Goal: Information Seeking & Learning: Understand process/instructions

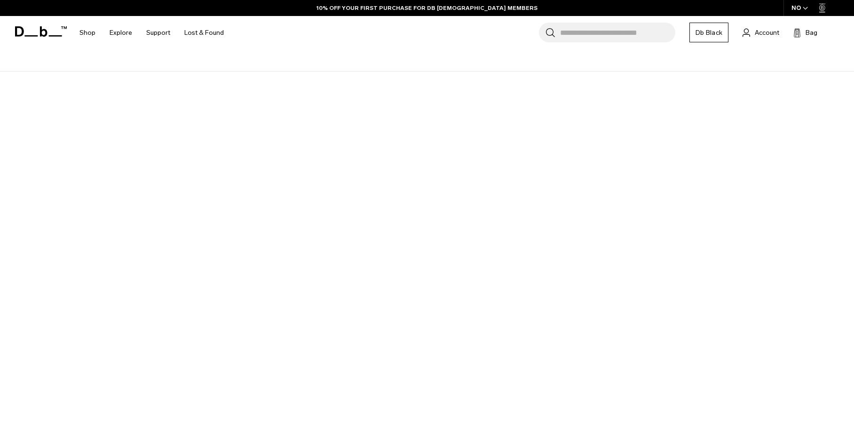
scroll to position [141, 0]
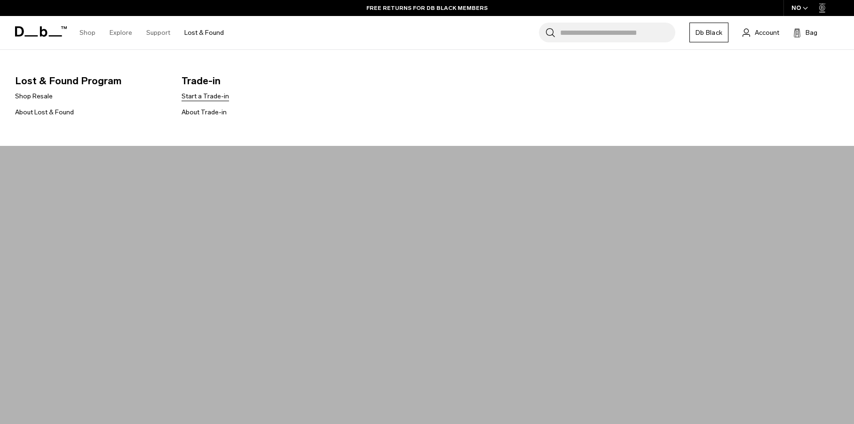
click at [206, 96] on link "Start a Trade-in" at bounding box center [206, 96] width 48 height 10
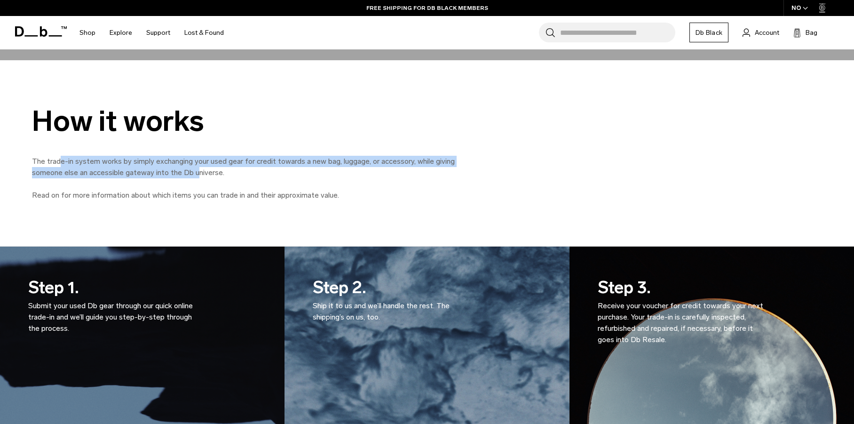
drag, startPoint x: 61, startPoint y: 162, endPoint x: 198, endPoint y: 175, distance: 137.5
click at [198, 175] on p "The trade-in system works by simply exchanging your used gear for credit toward…" at bounding box center [243, 167] width 423 height 23
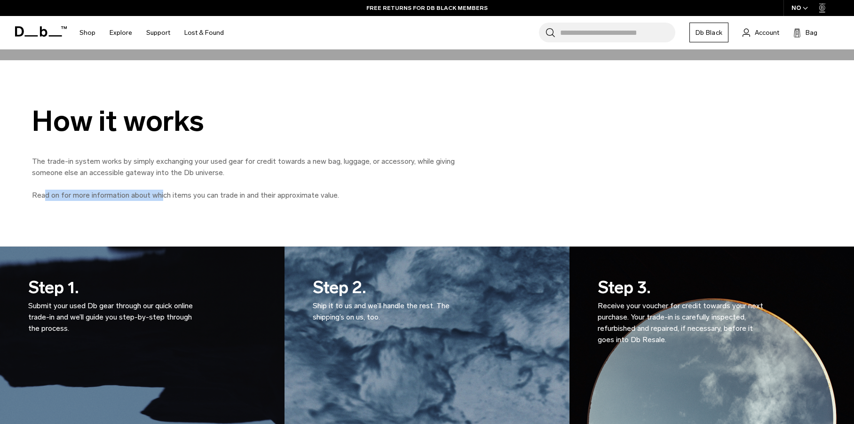
drag, startPoint x: 44, startPoint y: 196, endPoint x: 261, endPoint y: 196, distance: 217.3
click at [224, 197] on p "Read on for more information about which items you can trade in and their appro…" at bounding box center [243, 195] width 423 height 11
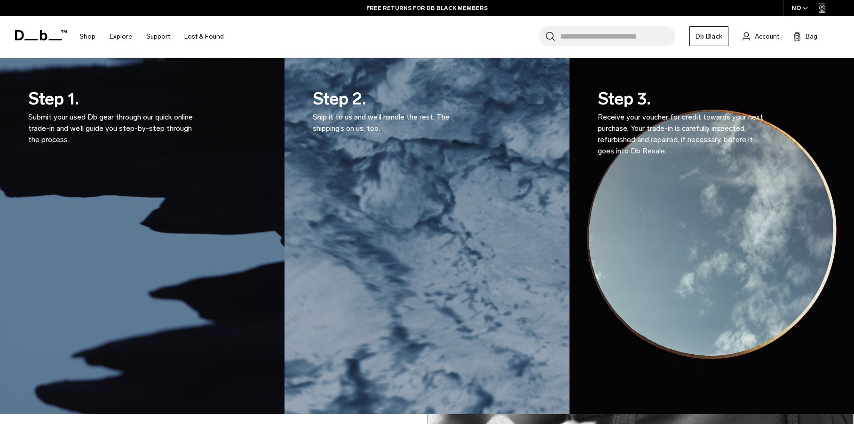
scroll to position [659, 0]
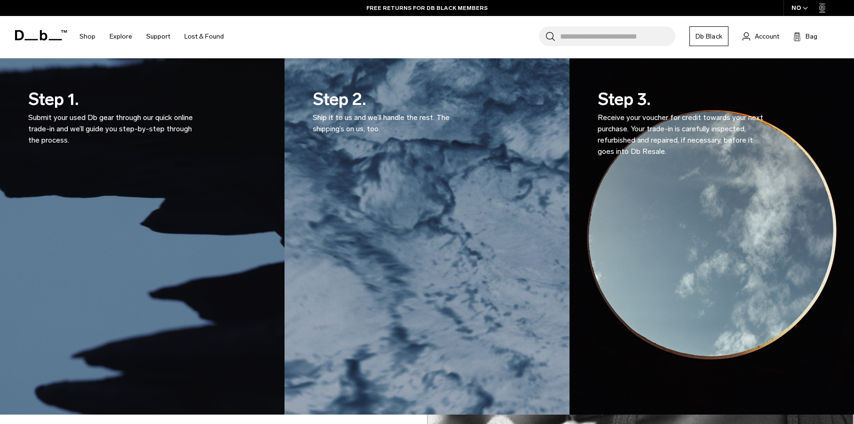
click at [145, 119] on p "Submit your used Db gear through our quick online trade-in and we’ll guide you …" at bounding box center [112, 129] width 169 height 34
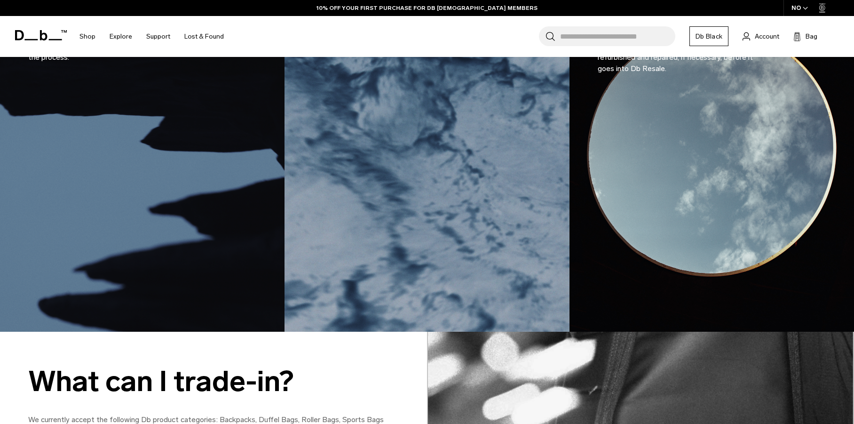
scroll to position [941, 0]
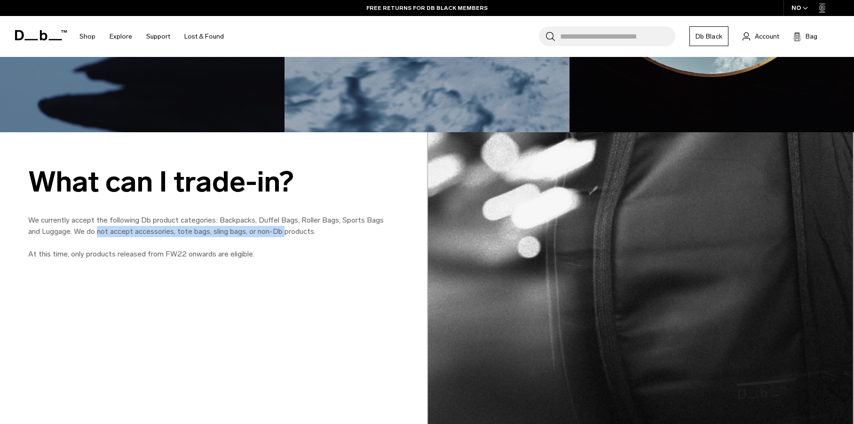
drag, startPoint x: 101, startPoint y: 232, endPoint x: 283, endPoint y: 236, distance: 182.1
click at [283, 235] on p "We currently accept the following Db product categories: Backpacks, Duffel Bags…" at bounding box center [213, 237] width 371 height 45
click at [274, 271] on div "What can I trade-in? We currently accept the following Db product categories: B…" at bounding box center [213, 217] width 371 height 171
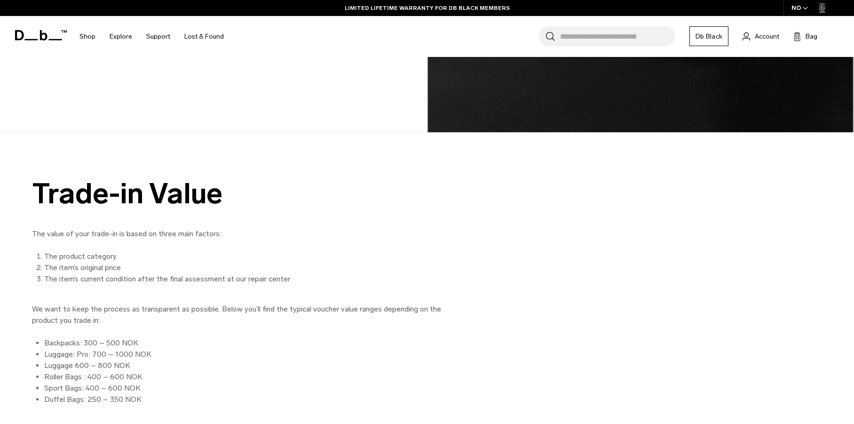
scroll to position [1411, 0]
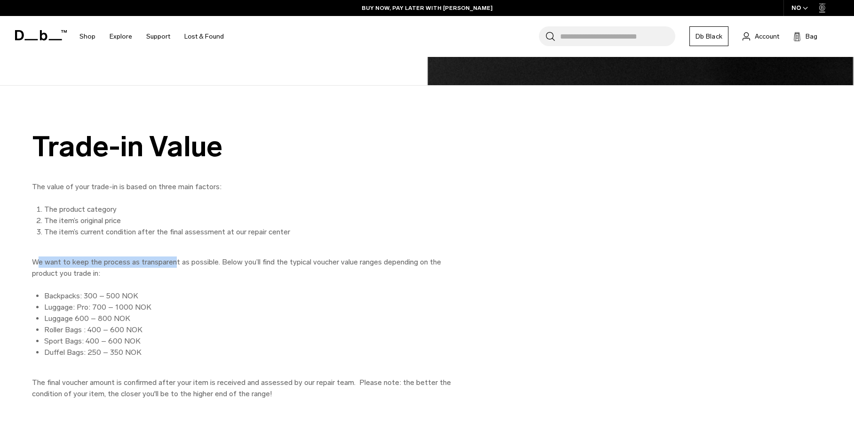
drag, startPoint x: 62, startPoint y: 258, endPoint x: 173, endPoint y: 260, distance: 111.0
click at [173, 260] on p "We want to keep the process as transparent as possible. Below you’ll find the t…" at bounding box center [243, 267] width 423 height 23
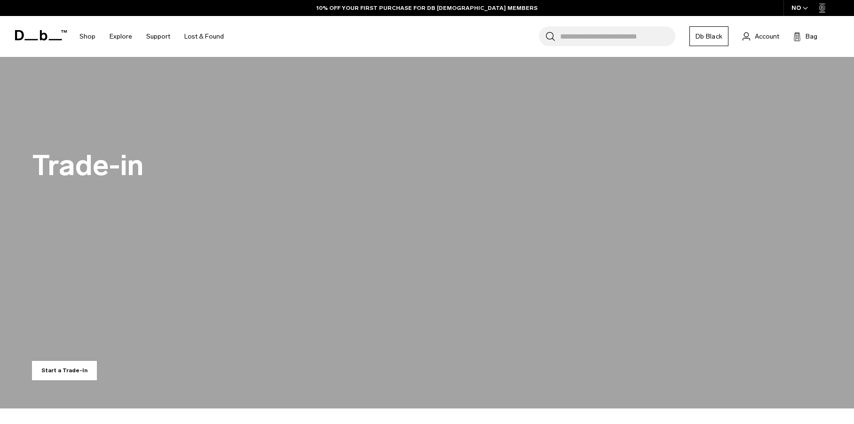
scroll to position [0, 0]
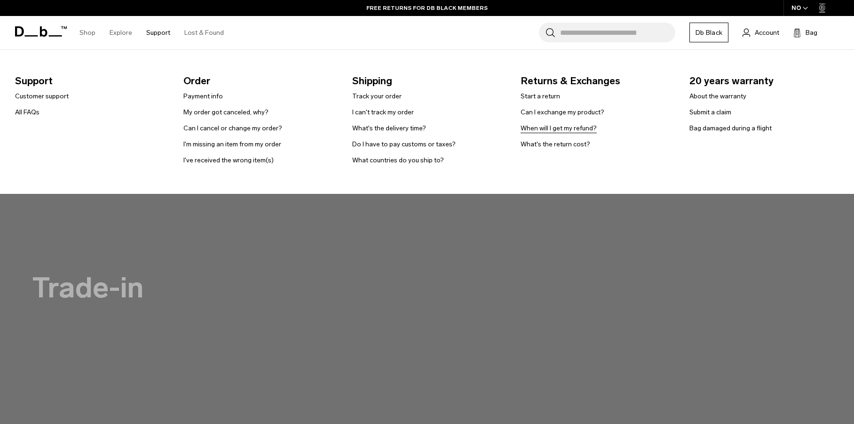
click at [562, 128] on link "When will I get my refund?" at bounding box center [559, 128] width 76 height 10
